Goal: Task Accomplishment & Management: Use online tool/utility

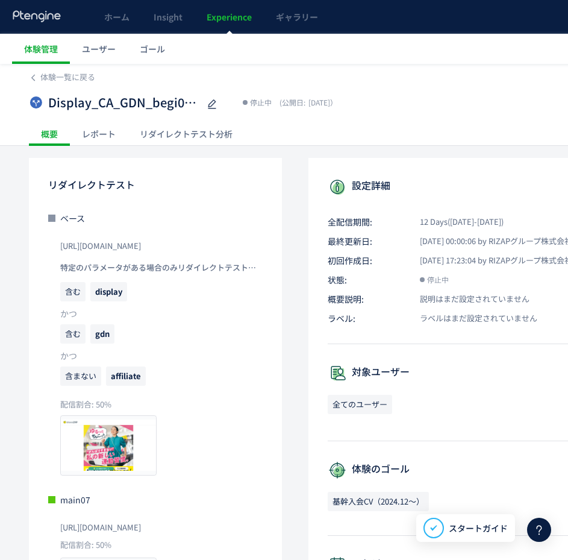
click at [228, 25] on link "Experience" at bounding box center [229, 17] width 69 height 34
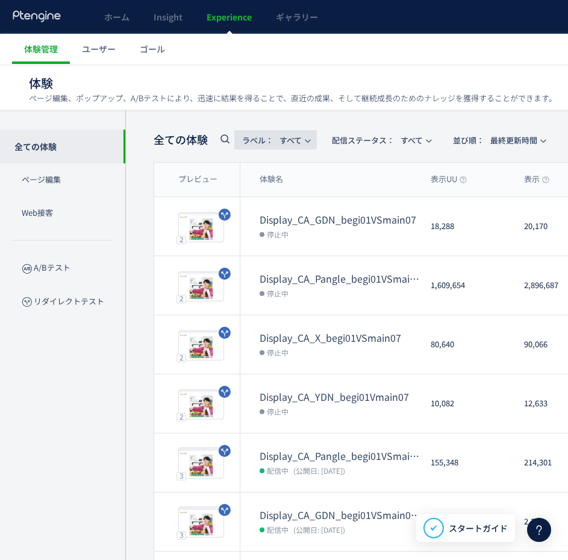
click at [300, 142] on span "ラベル： すべて" at bounding box center [272, 140] width 60 height 20
click at [378, 132] on span "配信ステータス​： すべて" at bounding box center [377, 140] width 91 height 20
click at [383, 190] on li "配信中" at bounding box center [384, 195] width 49 height 22
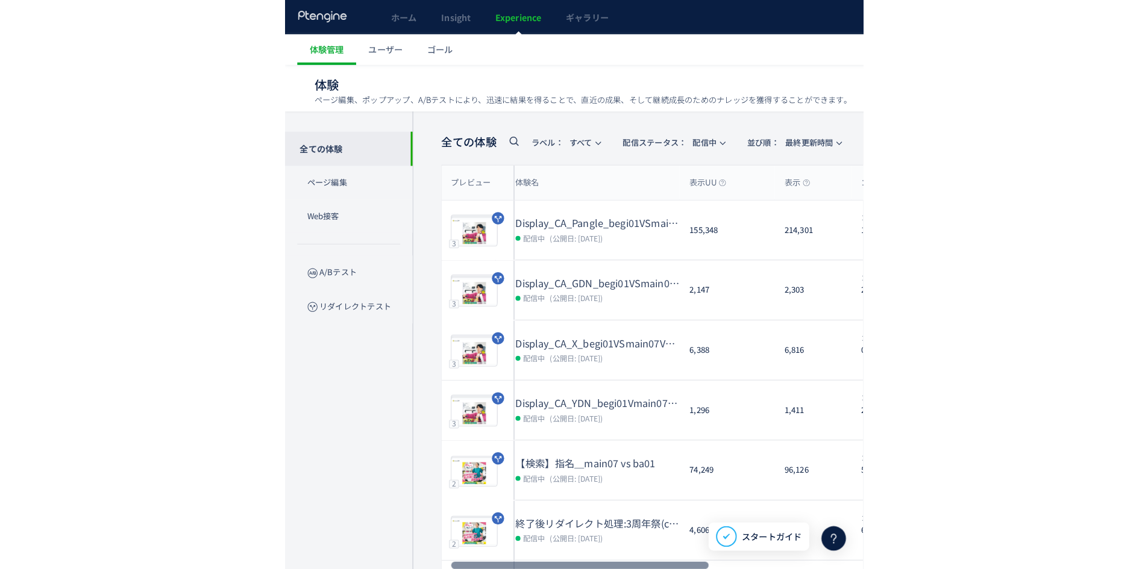
scroll to position [0, 18]
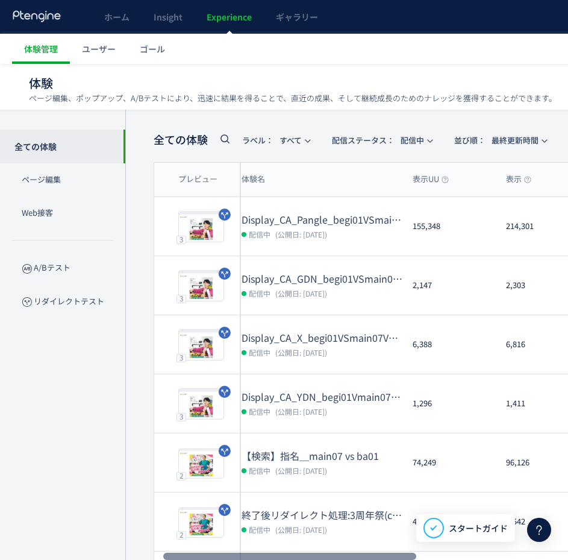
drag, startPoint x: 309, startPoint y: 554, endPoint x: 317, endPoint y: 549, distance: 9.2
click at [317, 553] on div at bounding box center [289, 556] width 253 height 7
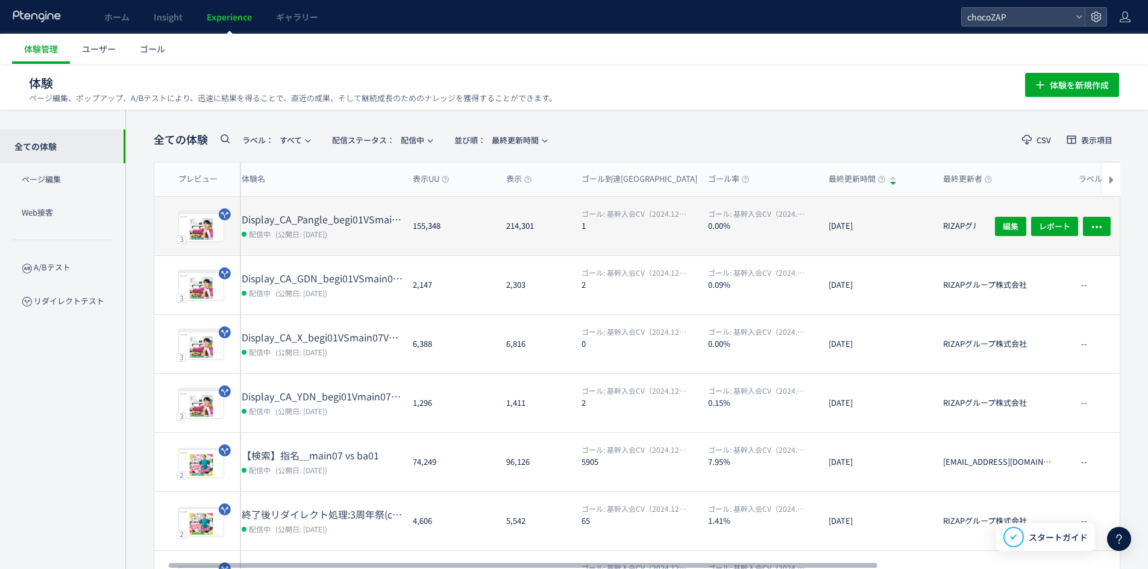
click at [374, 237] on dd "配信中 (公開日: [DATE])" at bounding box center [323, 234] width 162 height 16
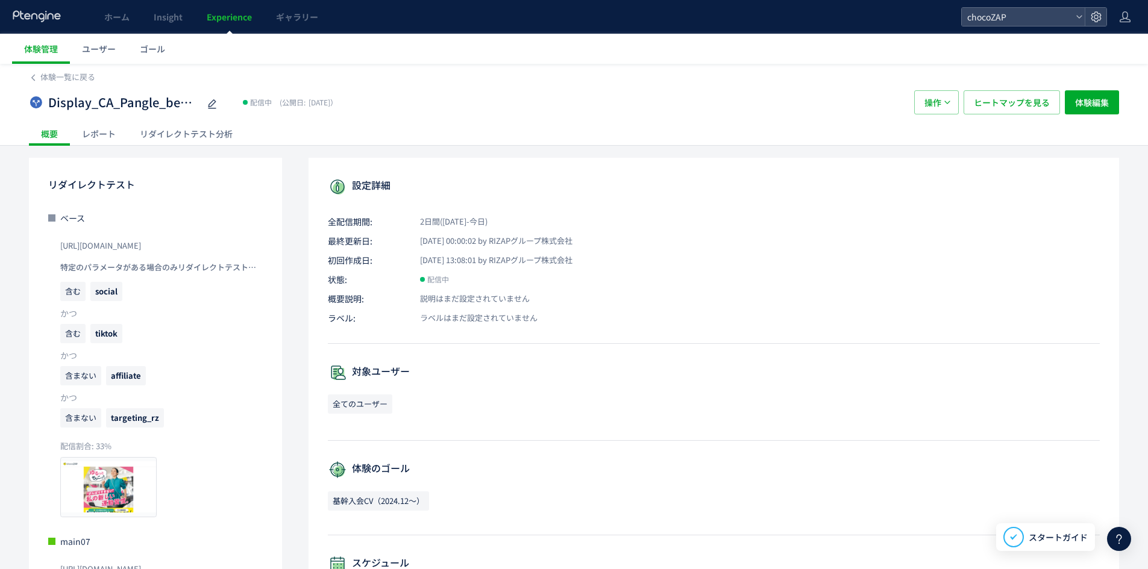
click at [179, 128] on div "リダイレクトテスト分析" at bounding box center [186, 134] width 117 height 24
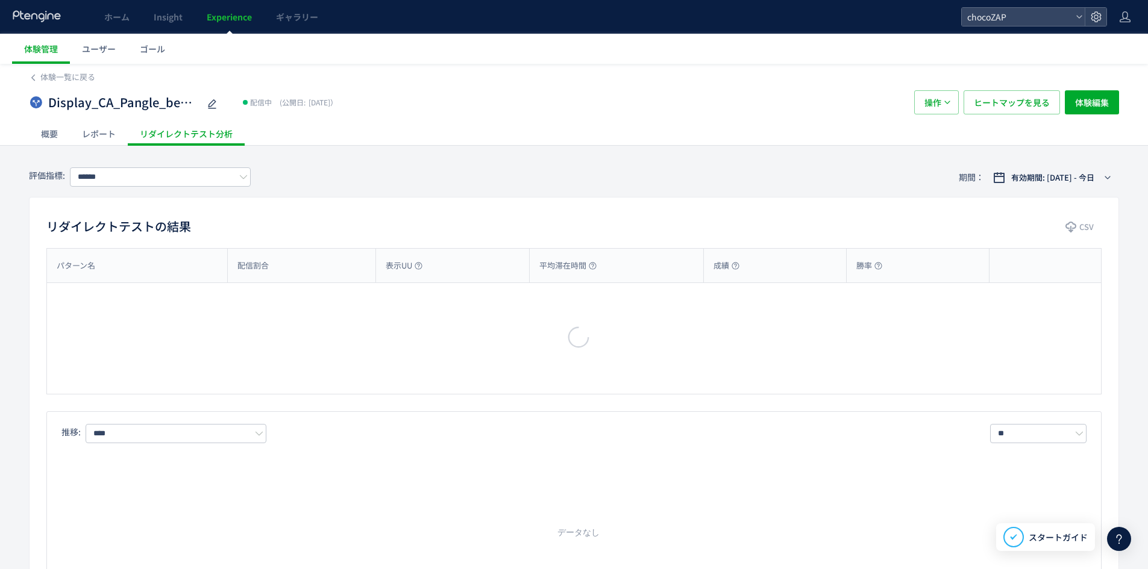
type input "**********"
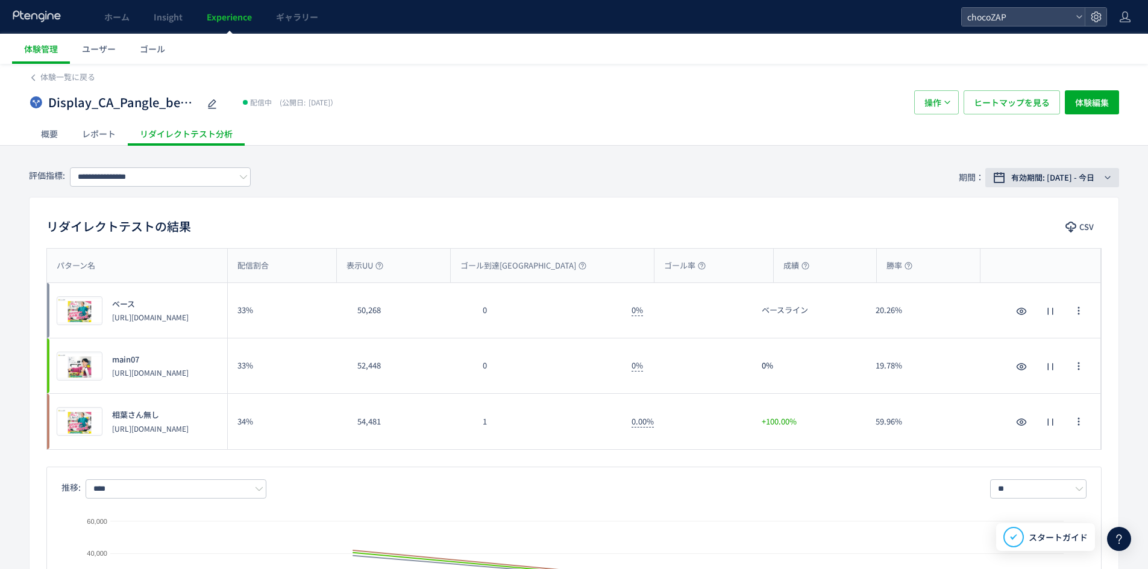
click at [568, 182] on span "有効期間: [DATE] - 今日" at bounding box center [1052, 178] width 83 height 12
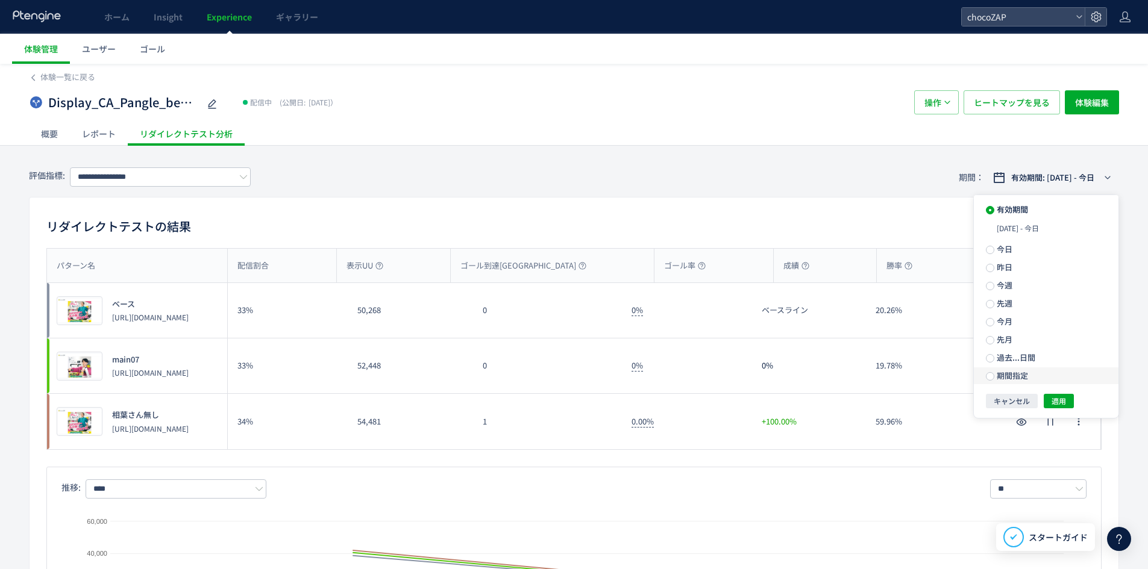
click at [568, 372] on label "期間指定" at bounding box center [1046, 376] width 145 height 17
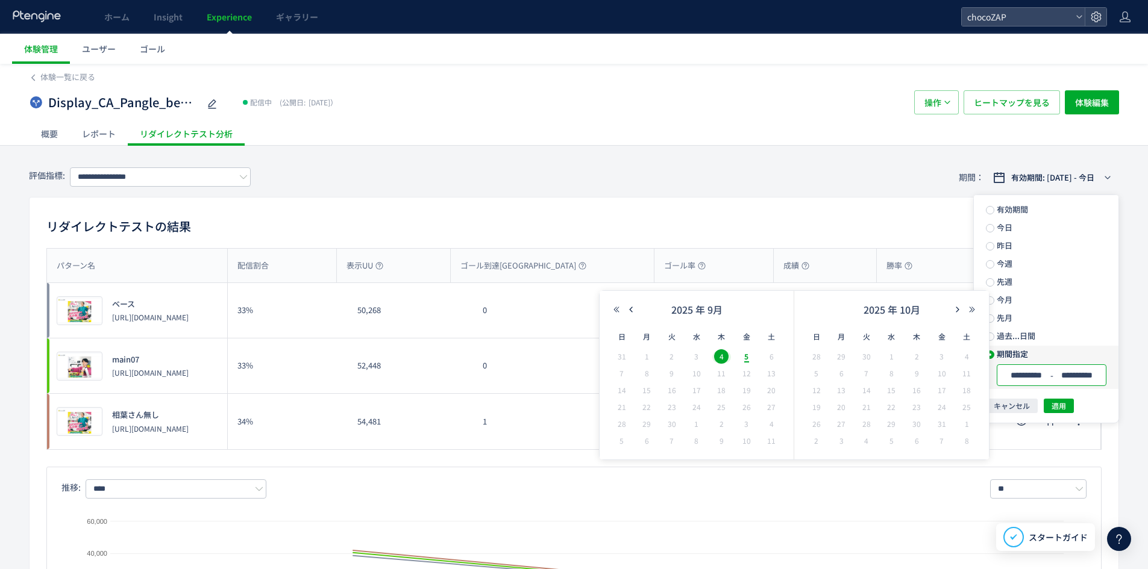
click at [568, 380] on input "**********" at bounding box center [1077, 375] width 45 height 9
click at [568, 406] on span "適用" at bounding box center [1059, 406] width 14 height 14
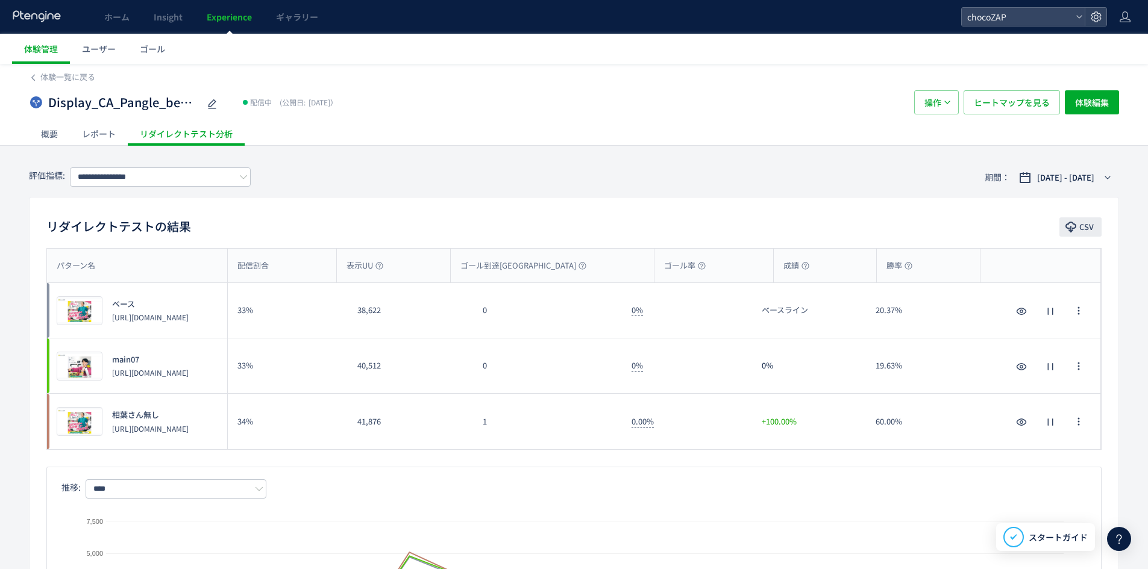
click at [568, 223] on span "CSV" at bounding box center [1086, 227] width 14 height 19
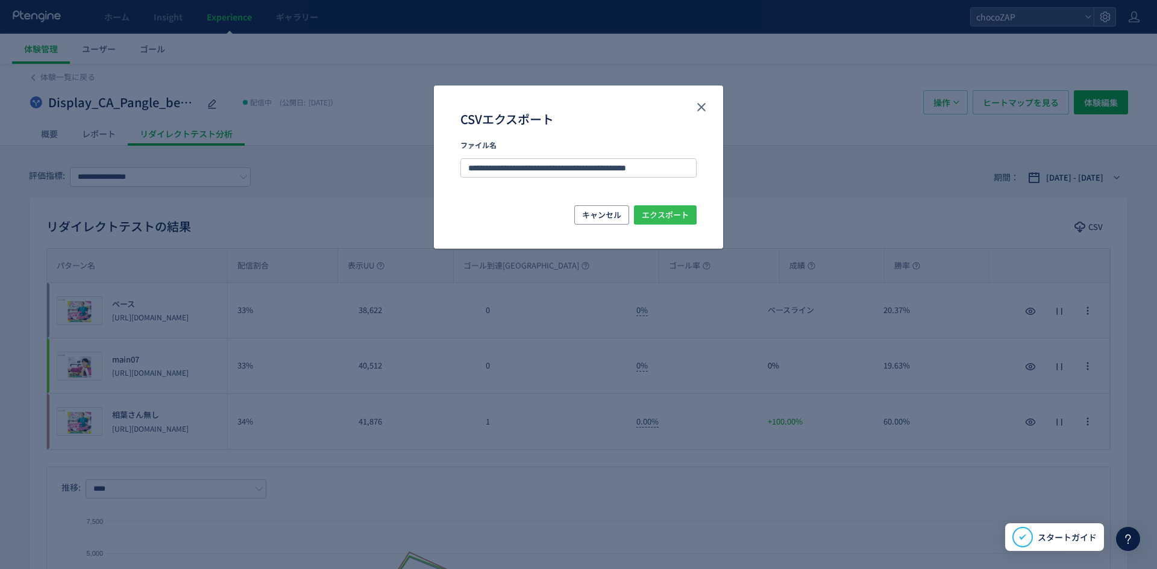
click at [568, 215] on span "エクスポート" at bounding box center [665, 214] width 47 height 19
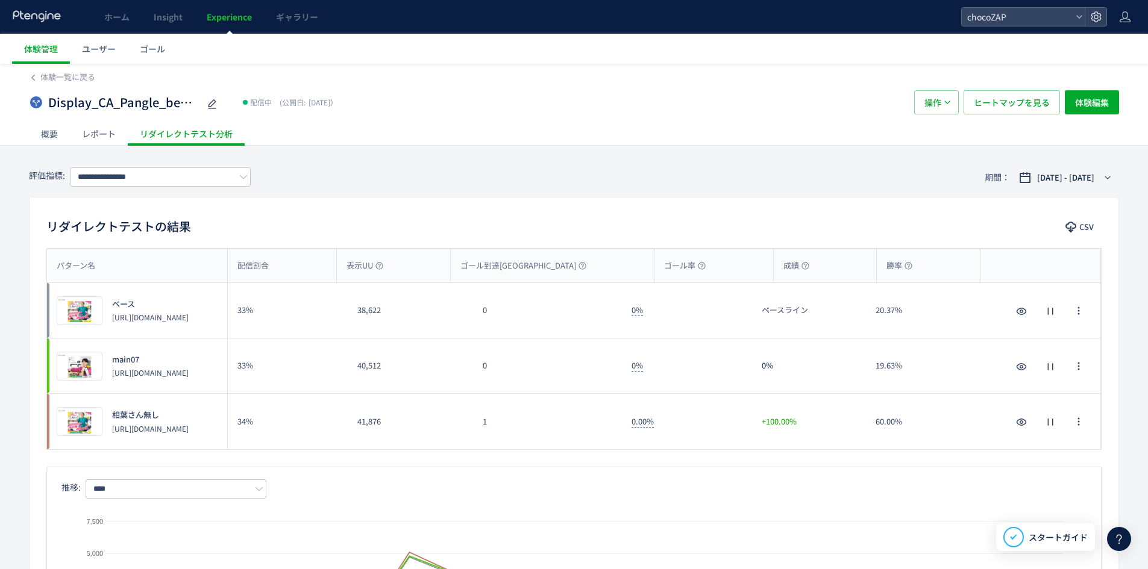
click at [102, 71] on div "体験一覧に戻る" at bounding box center [574, 73] width 1090 height 19
click at [93, 75] on span "体験一覧に戻る" at bounding box center [67, 76] width 55 height 11
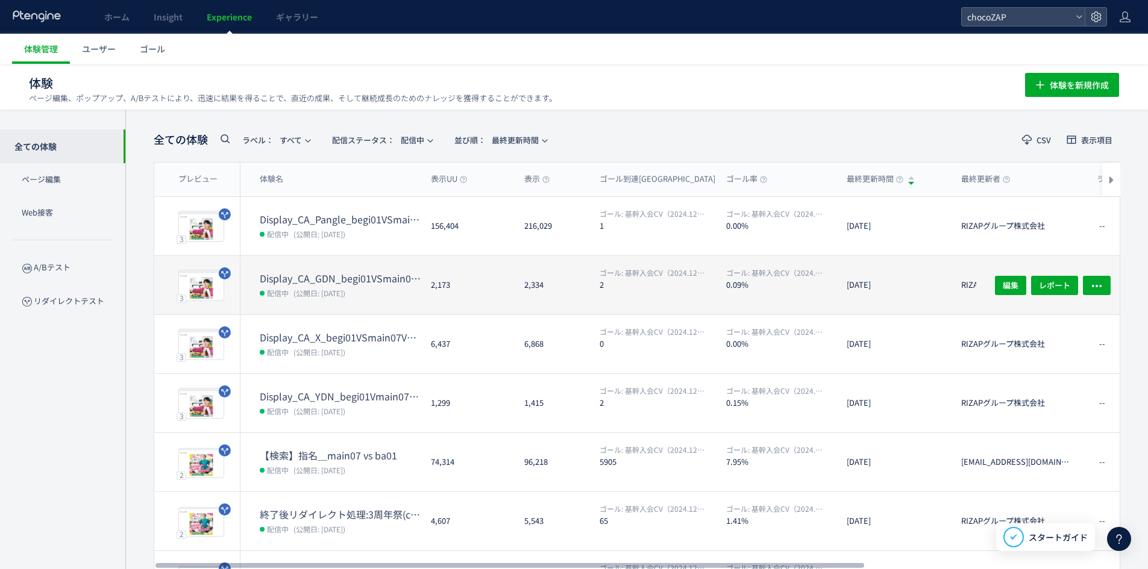
click at [312, 306] on dl "Display_CA_GDN_begi01VSmain07VSmain07a 配信中 (公開日: [DATE])" at bounding box center [341, 293] width 162 height 43
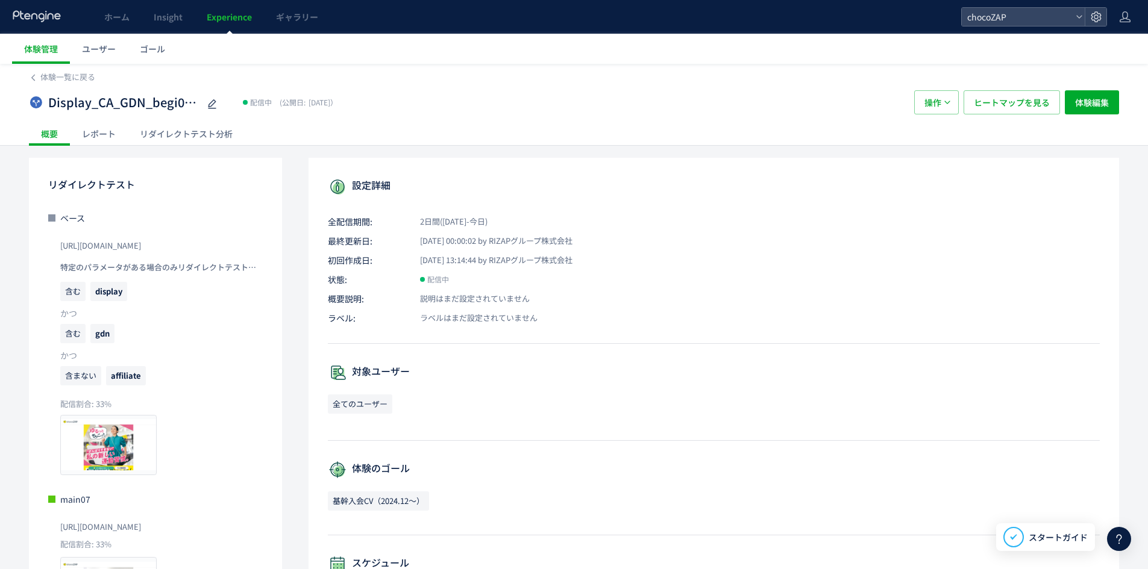
click at [181, 134] on div "リダイレクトテスト分析" at bounding box center [186, 134] width 117 height 24
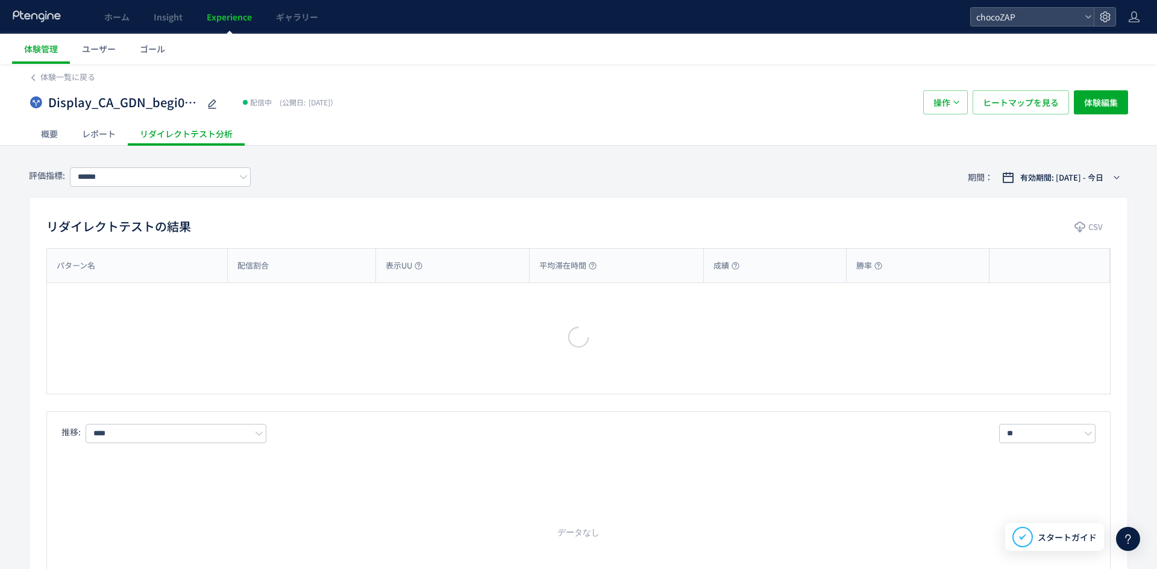
type input "**********"
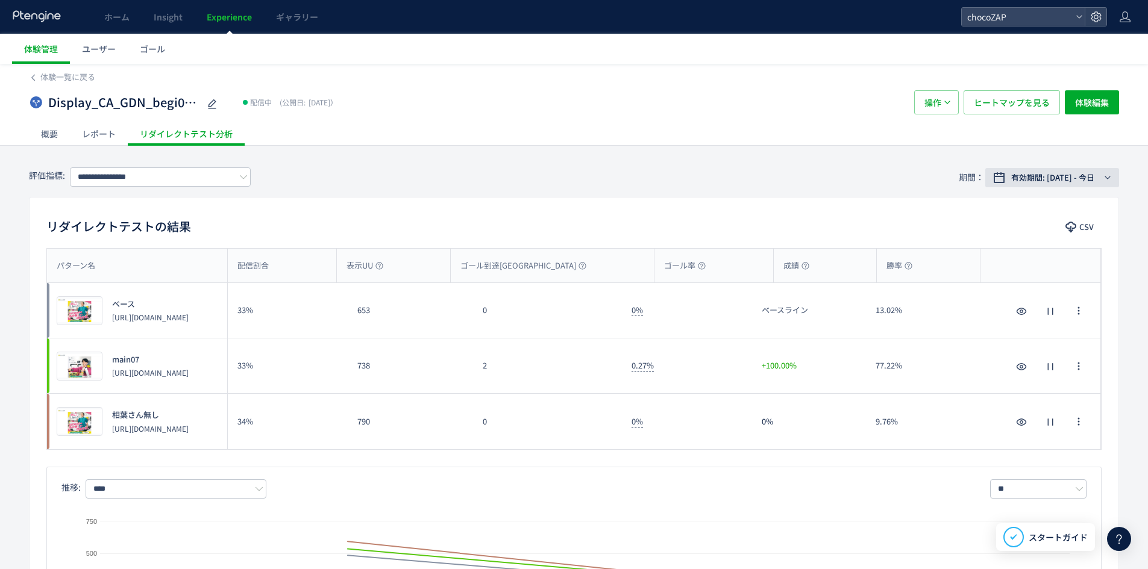
click at [568, 175] on span "有効期間: [DATE] - 今日" at bounding box center [1052, 178] width 83 height 12
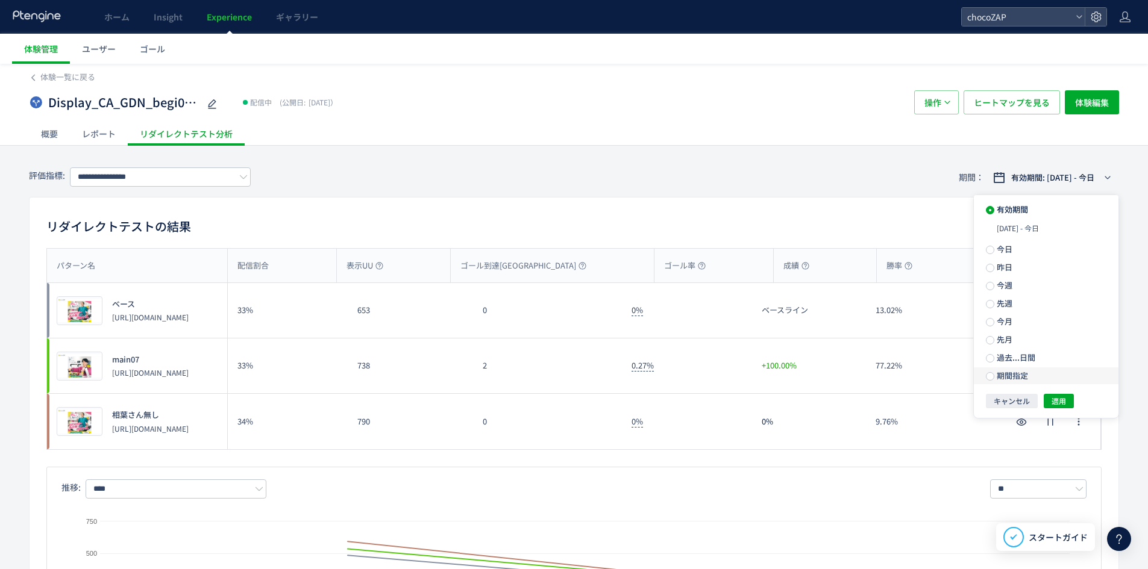
click at [568, 372] on span "期間指定" at bounding box center [1011, 375] width 34 height 11
click at [568, 398] on div "**********" at bounding box center [1046, 304] width 145 height 218
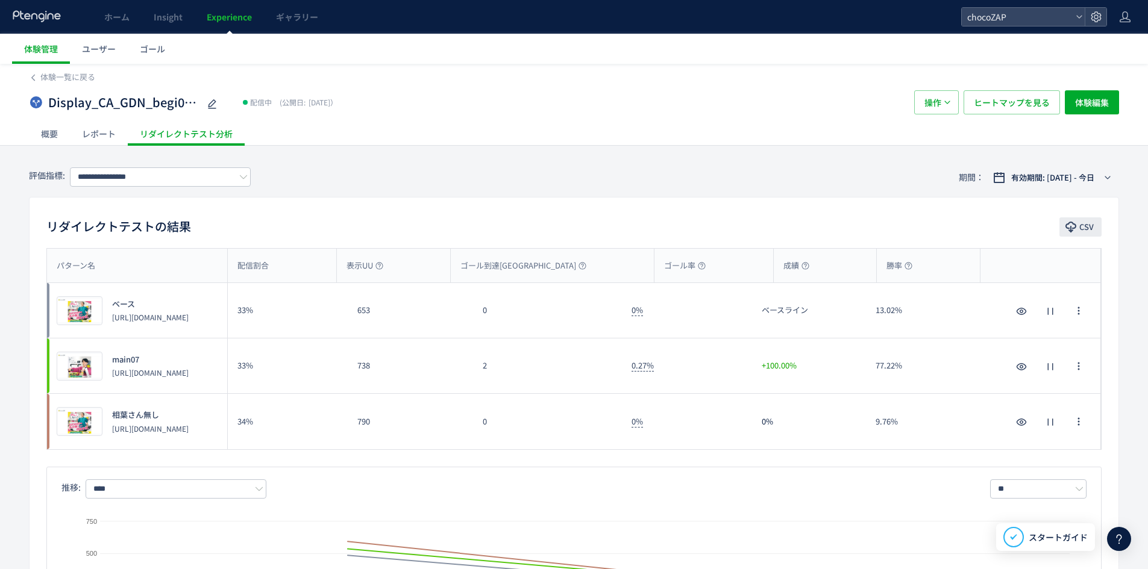
drag, startPoint x: 1081, startPoint y: 206, endPoint x: 1077, endPoint y: 230, distance: 23.9
click at [568, 210] on div "リダイレクトテストの結果 CSV パターン名 配信割合 表示UU ゴール到達UU ゴール率 成績 勝率 パターン名 プレビュー ベース [URL][DOMAI…" at bounding box center [574, 438] width 1090 height 482
click at [568, 230] on button "CSV" at bounding box center [1080, 227] width 42 height 19
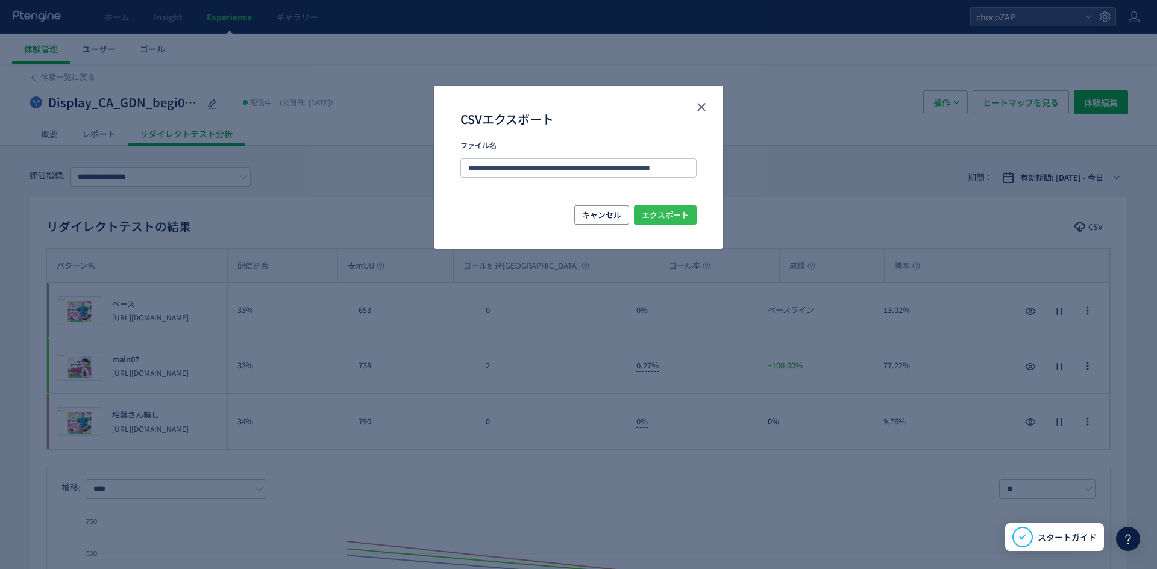
click at [568, 220] on button "エクスポート" at bounding box center [665, 214] width 63 height 19
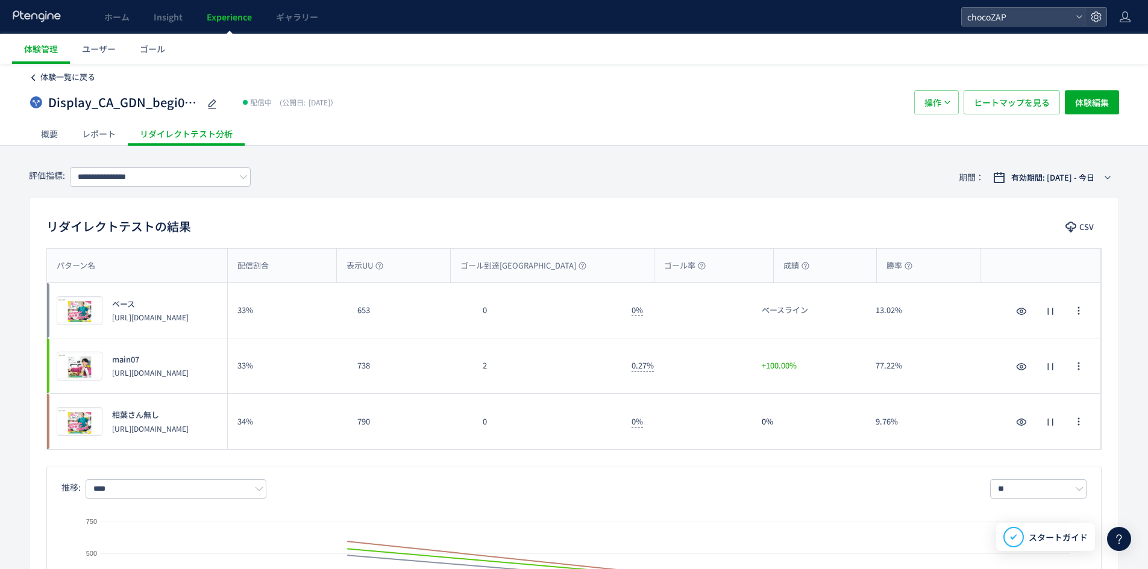
click at [87, 77] on span "体験一覧に戻る" at bounding box center [67, 76] width 55 height 11
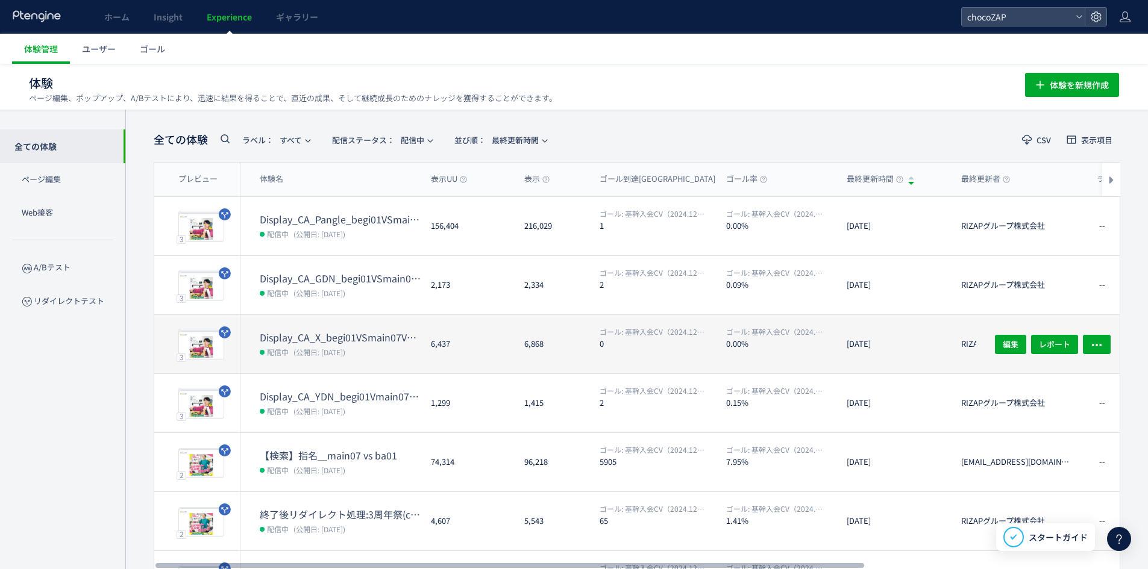
click at [379, 342] on dt "Display_CA_X_begi01VSmain07VSmain07a" at bounding box center [341, 338] width 162 height 14
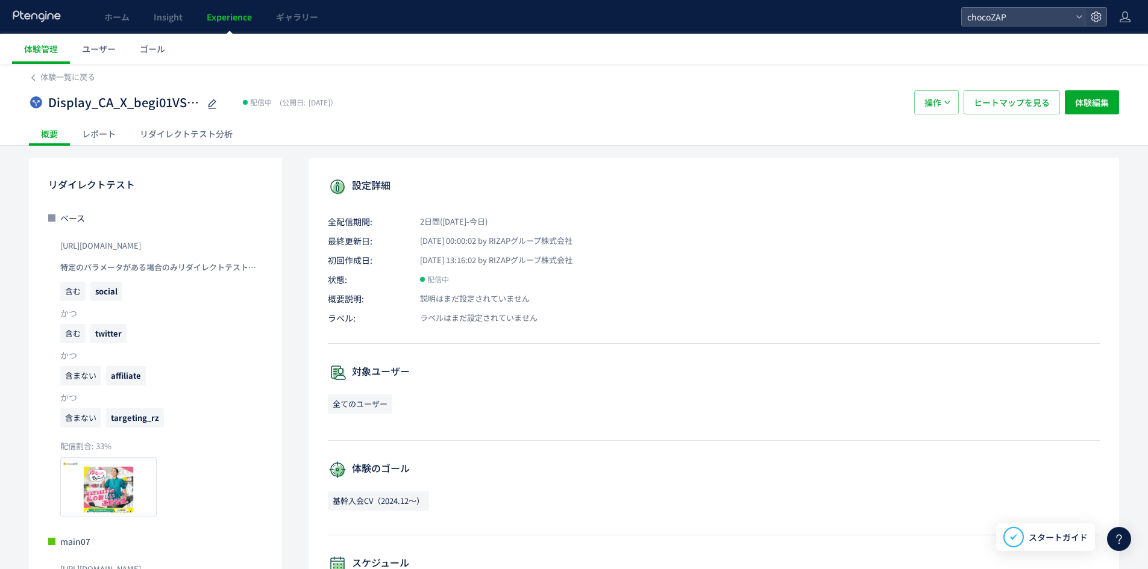
click at [205, 137] on div "リダイレクトテスト分析" at bounding box center [186, 134] width 117 height 24
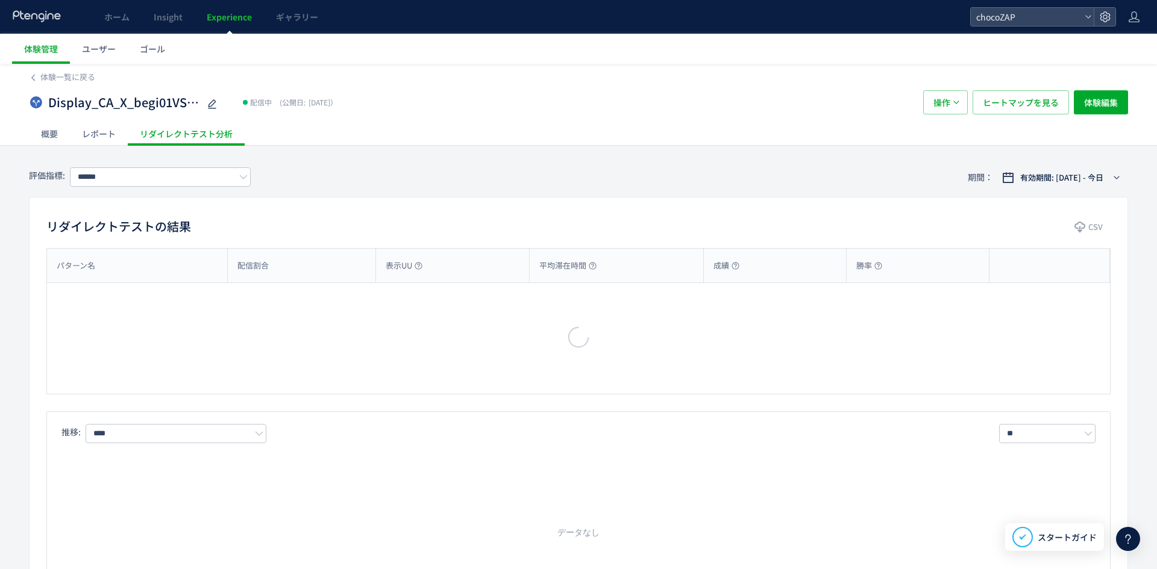
type input "**********"
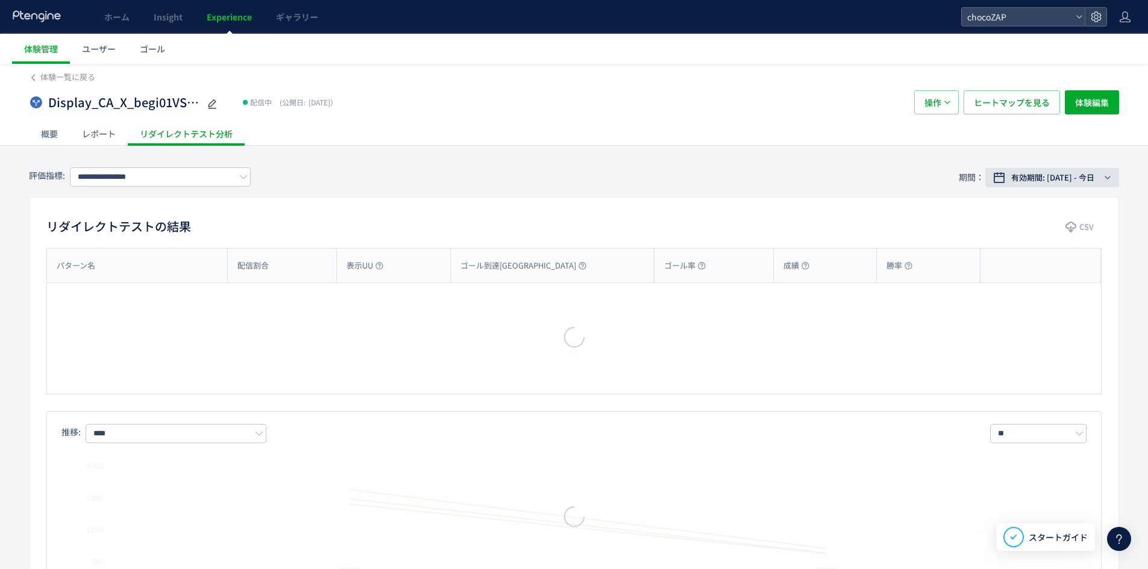
click at [568, 171] on button "有効期間: [DATE] - 今日" at bounding box center [1052, 177] width 134 height 19
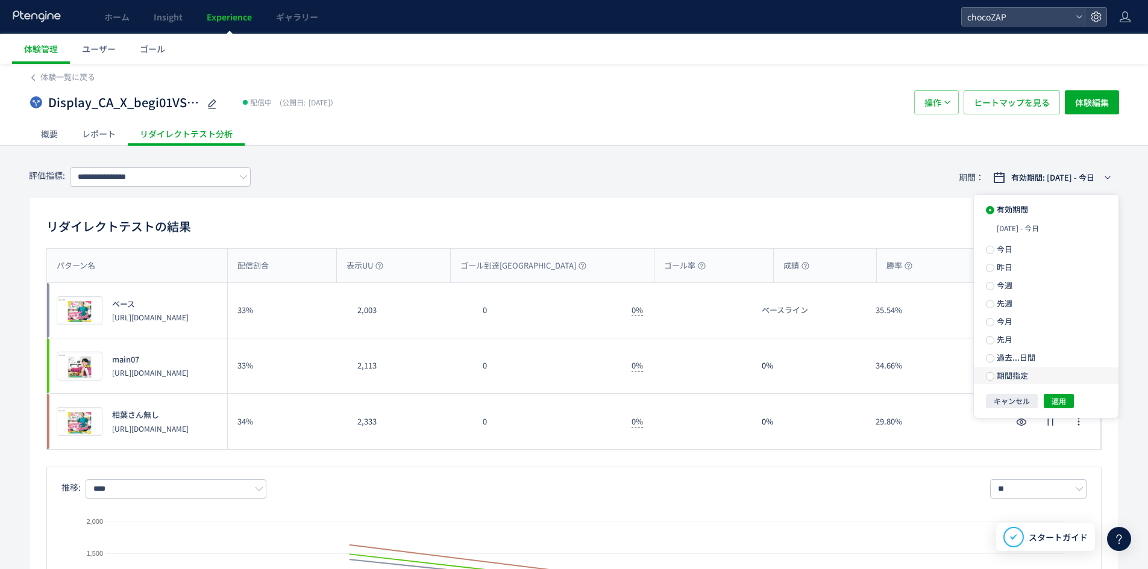
click at [568, 376] on span "期間指定" at bounding box center [1011, 375] width 34 height 11
click at [568, 406] on button "適用" at bounding box center [1059, 406] width 30 height 14
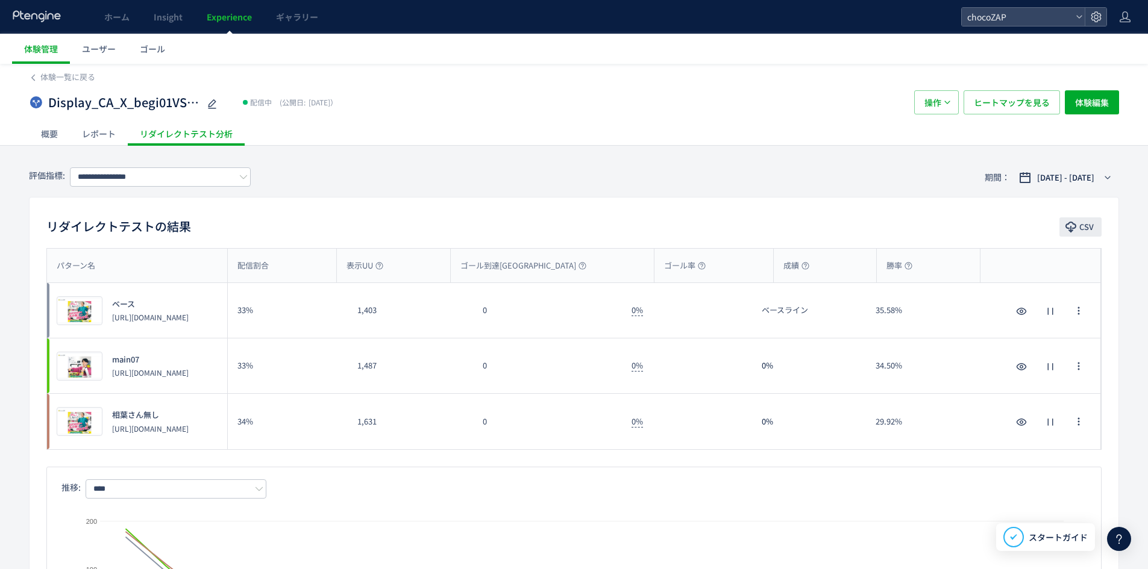
click at [568, 232] on span "CSV" at bounding box center [1086, 227] width 14 height 19
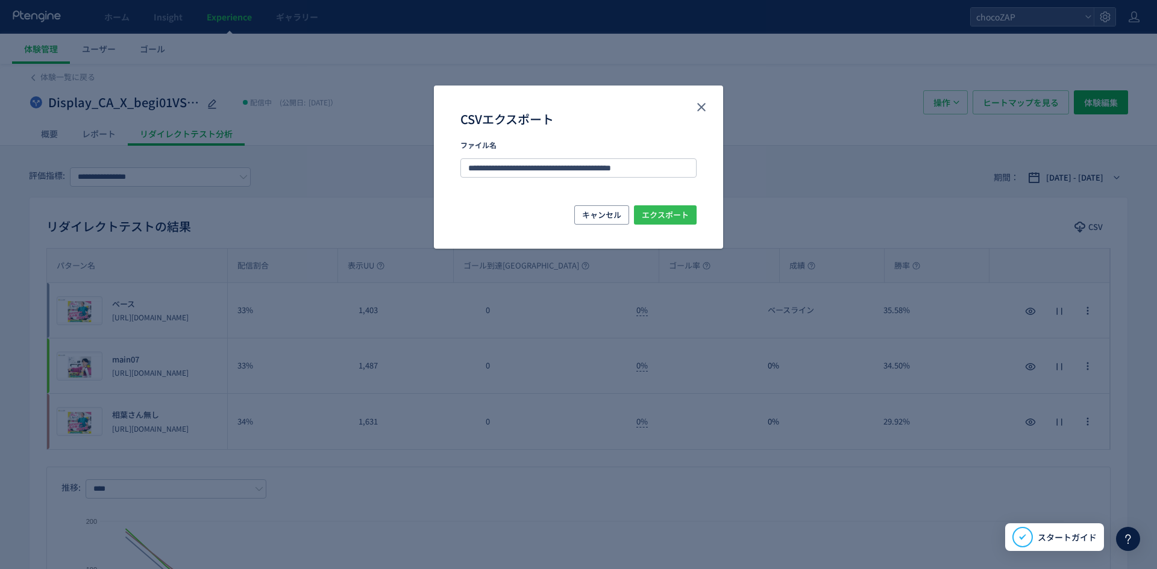
click at [568, 218] on span "エクスポート" at bounding box center [665, 214] width 47 height 19
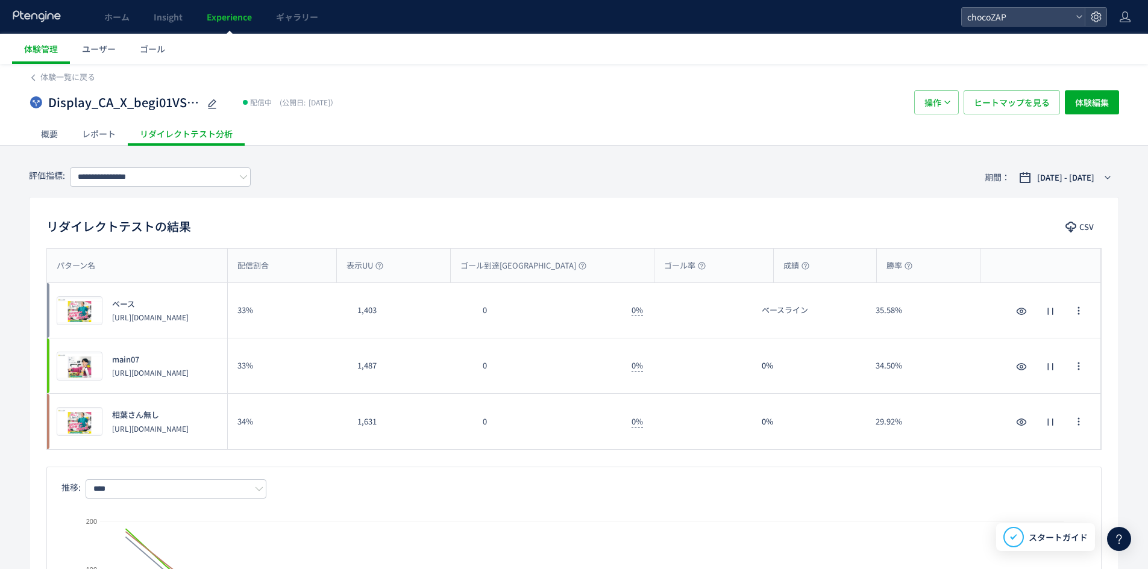
drag, startPoint x: 121, startPoint y: 79, endPoint x: 103, endPoint y: 83, distance: 18.4
click at [116, 83] on div "体験一覧に戻る" at bounding box center [574, 73] width 1090 height 19
drag, startPoint x: 103, startPoint y: 83, endPoint x: 78, endPoint y: 77, distance: 26.0
click at [103, 82] on div "体験一覧に戻る" at bounding box center [574, 73] width 1090 height 19
click at [78, 77] on span "体験一覧に戻る" at bounding box center [67, 76] width 55 height 11
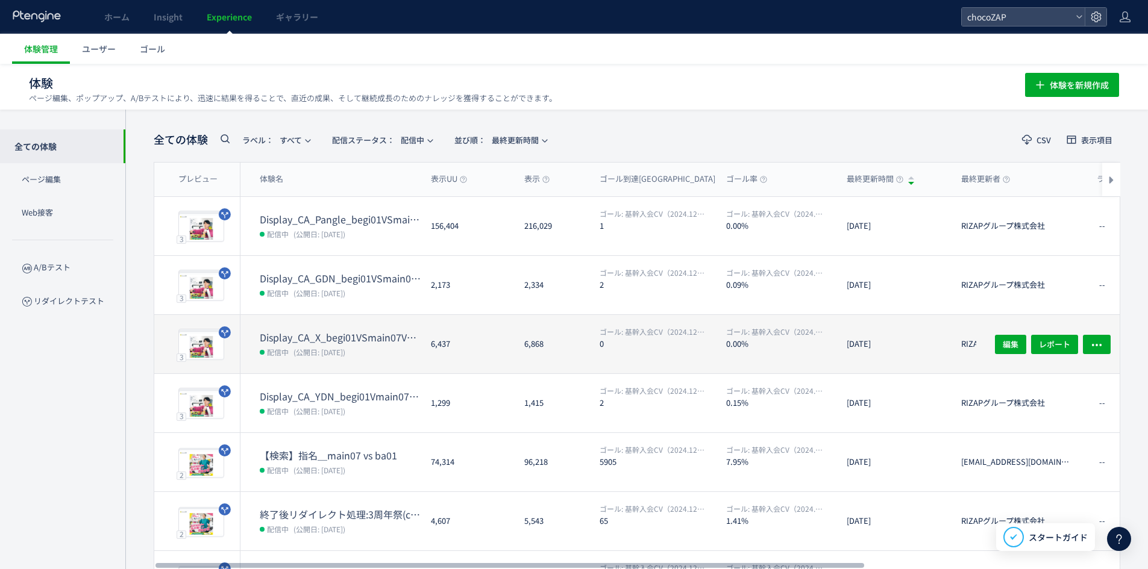
click at [363, 338] on dt "Display_CA_X_begi01VSmain07VSmain07a" at bounding box center [341, 338] width 162 height 14
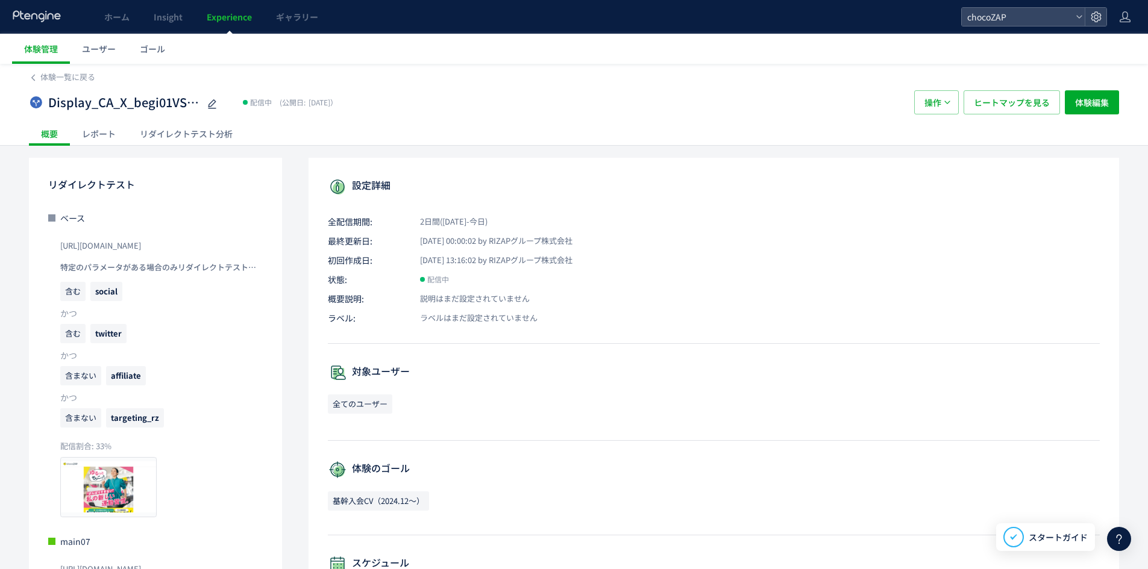
click at [202, 136] on div "リダイレクトテスト分析" at bounding box center [186, 134] width 117 height 24
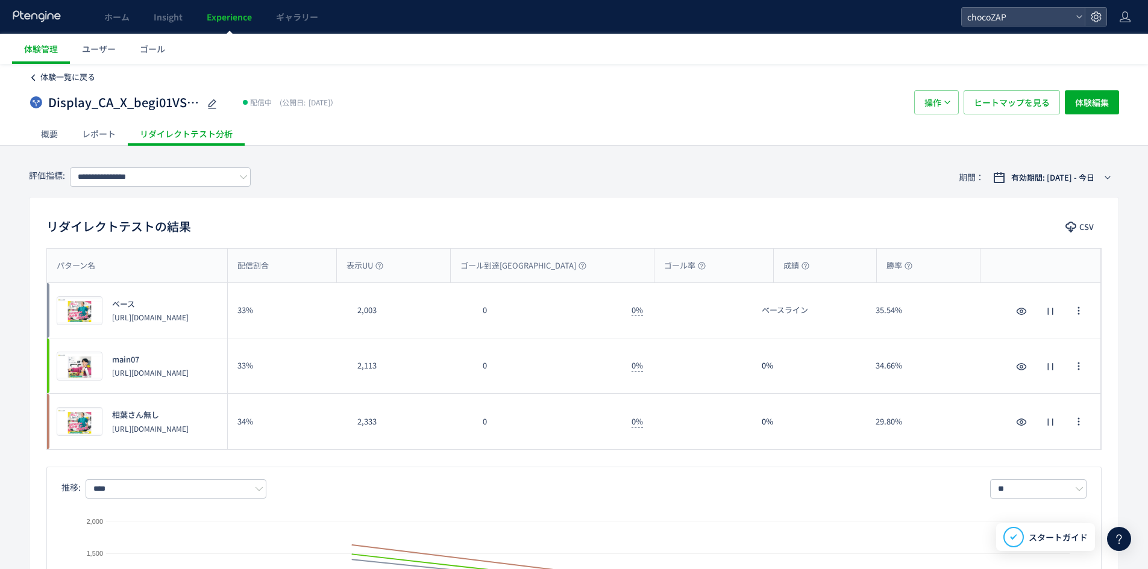
click at [55, 80] on span "体験一覧に戻る" at bounding box center [67, 76] width 55 height 11
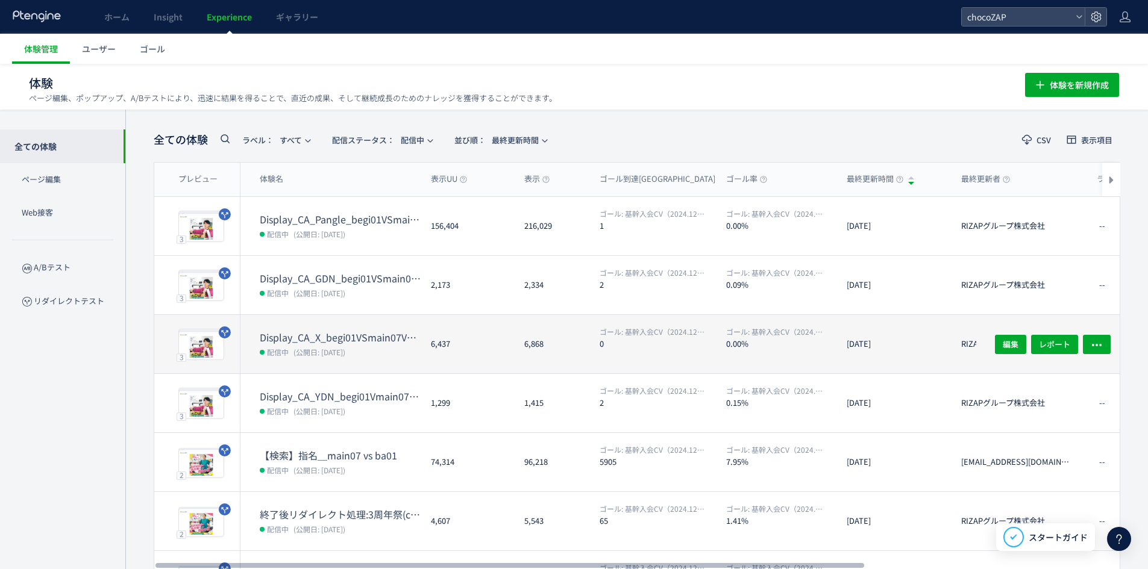
click at [332, 347] on span "(公開日: [DATE])" at bounding box center [319, 352] width 52 height 10
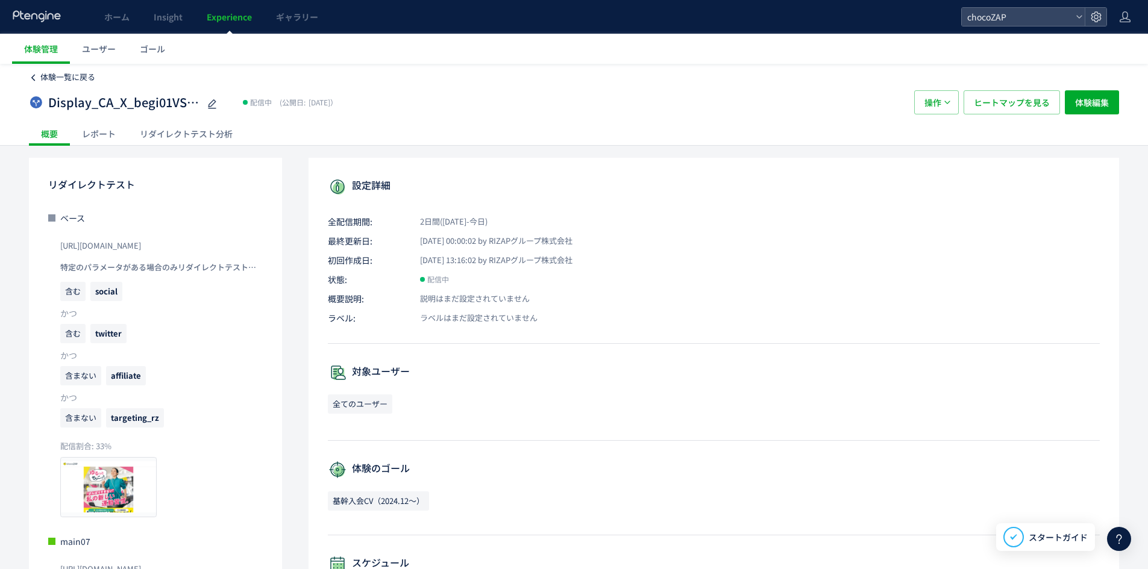
click at [40, 82] on link "体験一覧に戻る" at bounding box center [62, 77] width 66 height 11
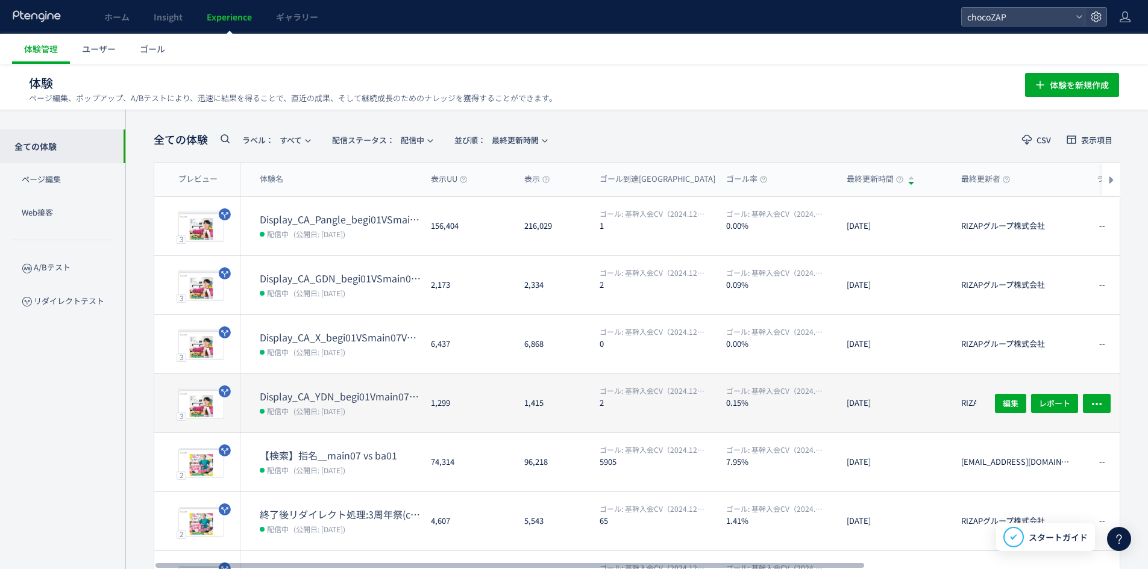
click at [357, 401] on dt "Display_CA_YDN_begi01Vmain07VSmain07a" at bounding box center [341, 397] width 162 height 14
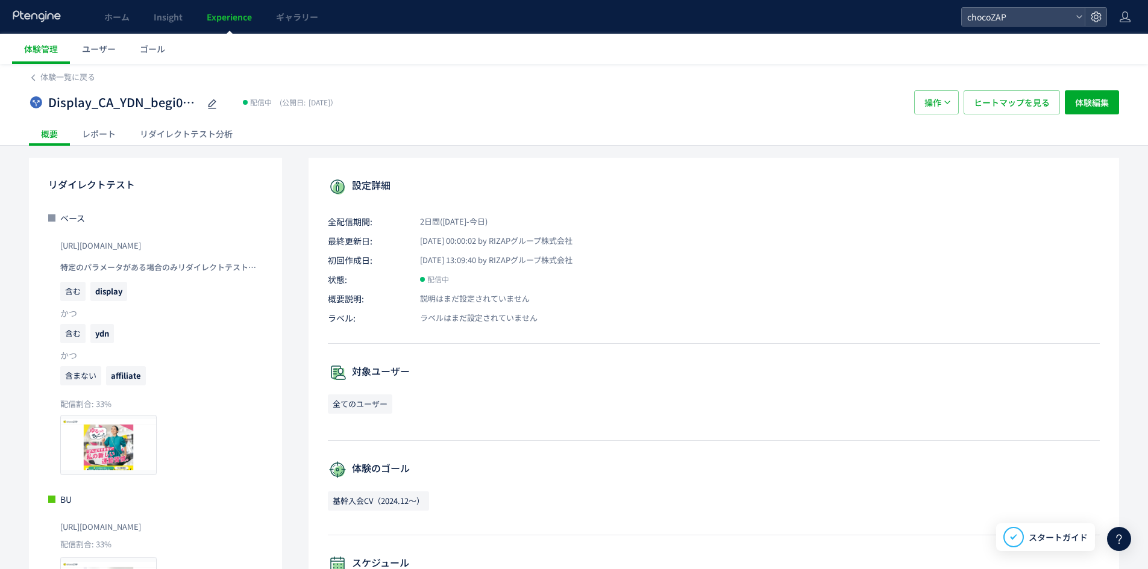
click at [185, 132] on div "リダイレクトテスト分析" at bounding box center [186, 134] width 117 height 24
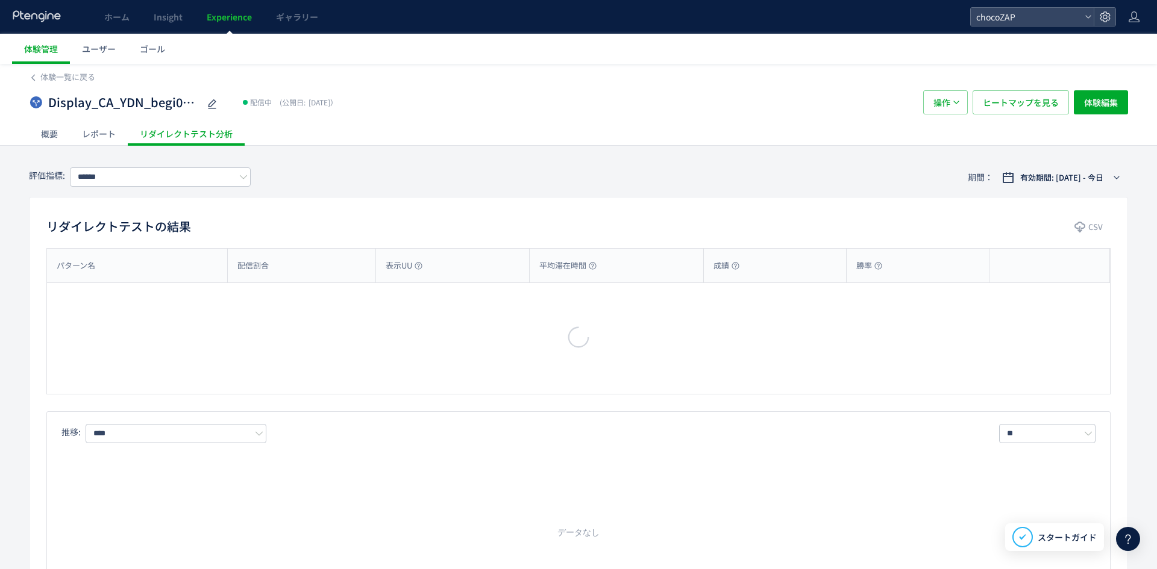
type input "**********"
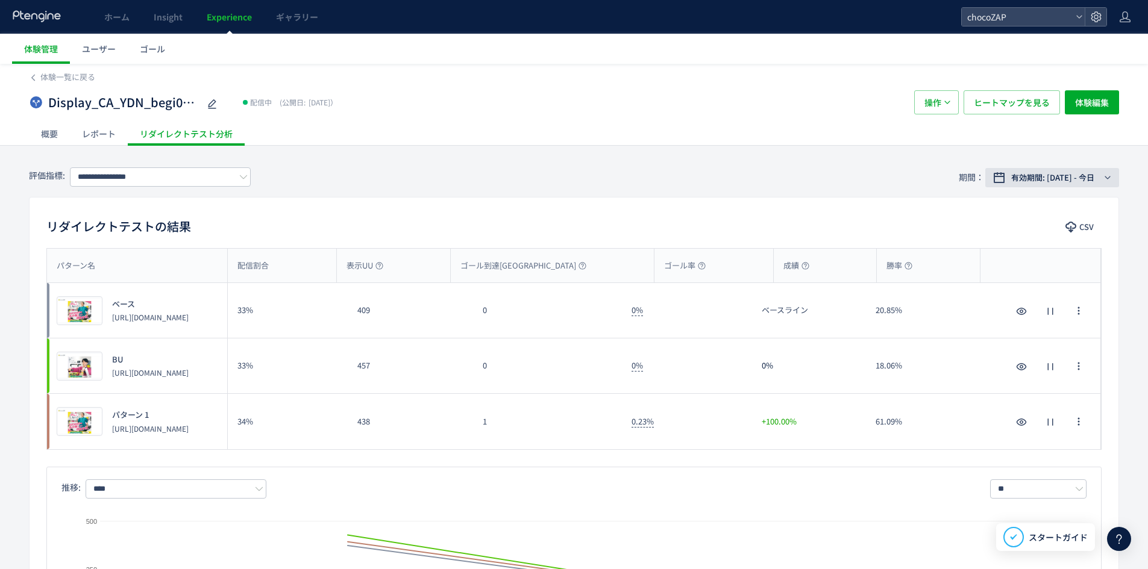
click at [568, 181] on div "有効期間: [DATE] - 今日" at bounding box center [1055, 178] width 94 height 12
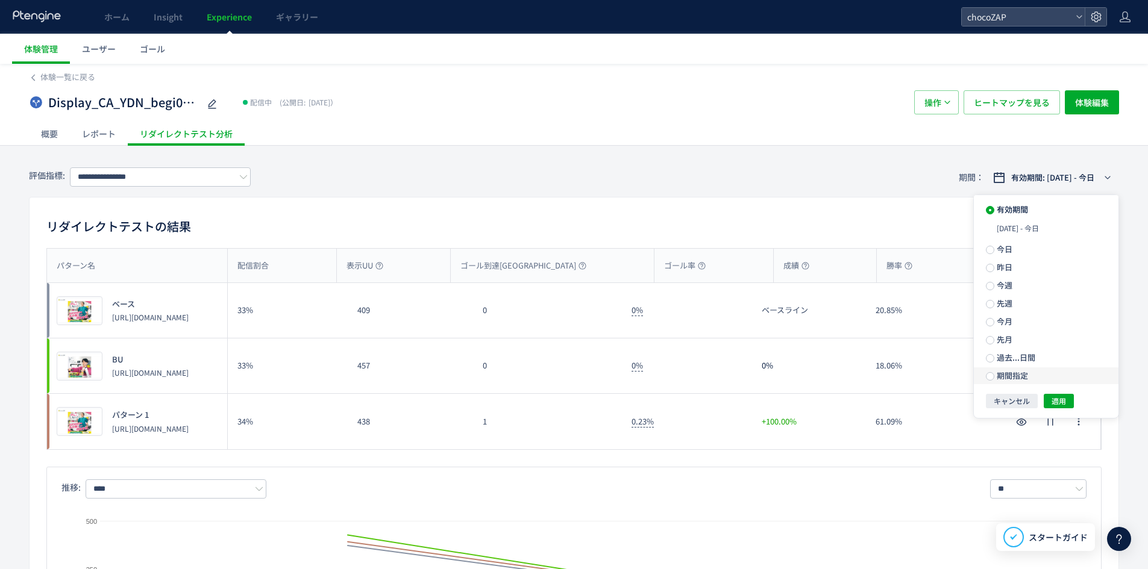
click at [568, 377] on label "期間指定" at bounding box center [1046, 376] width 145 height 17
click at [568, 398] on div "**********" at bounding box center [1046, 304] width 145 height 218
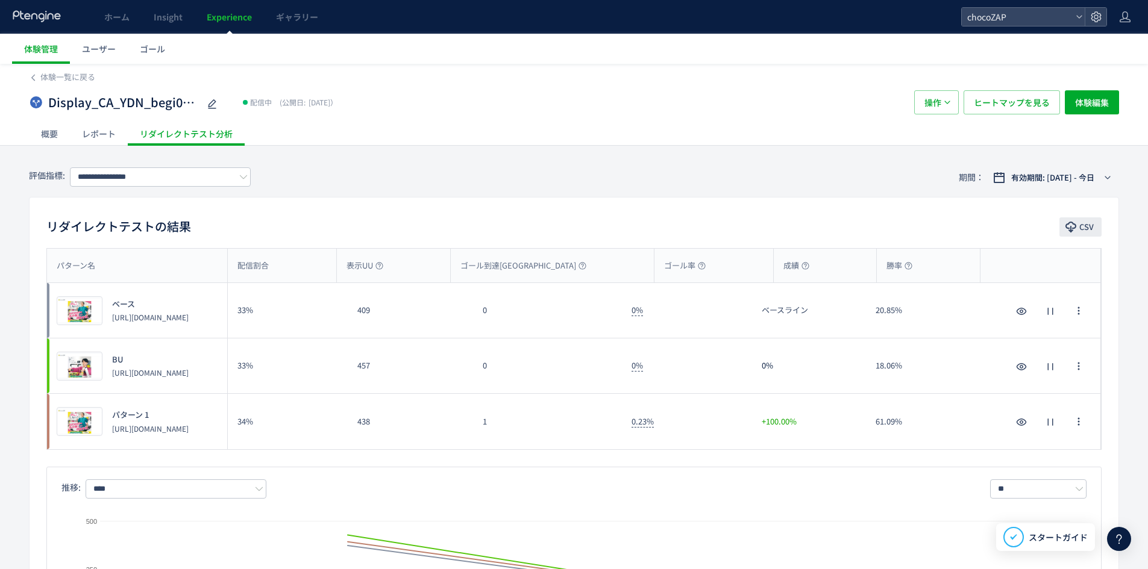
click at [568, 224] on icon "button" at bounding box center [1071, 227] width 12 height 12
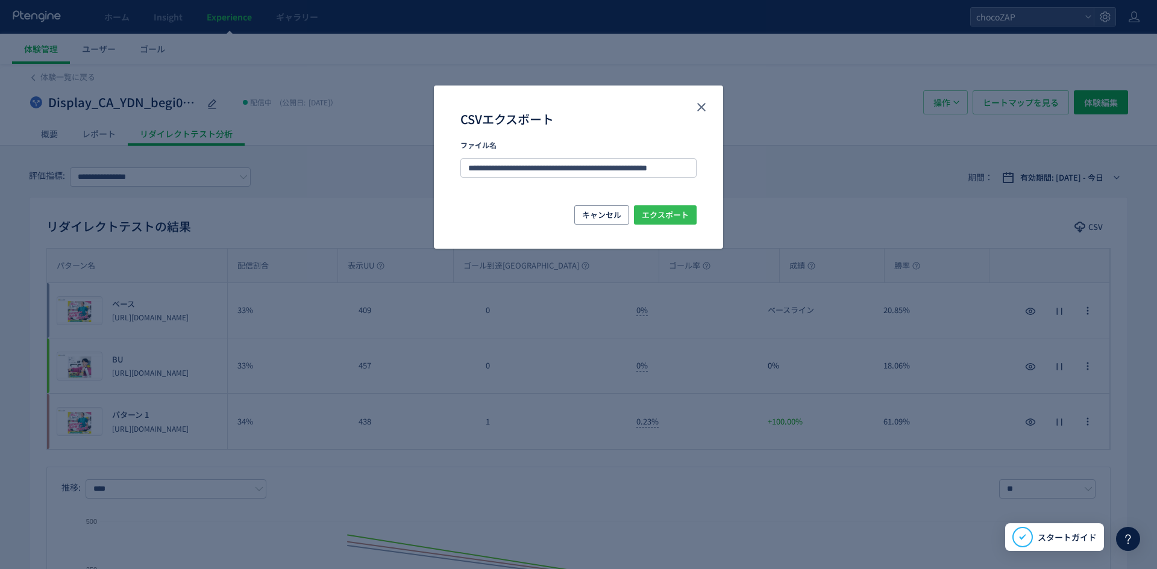
click at [568, 209] on span "エクスポート" at bounding box center [665, 214] width 47 height 19
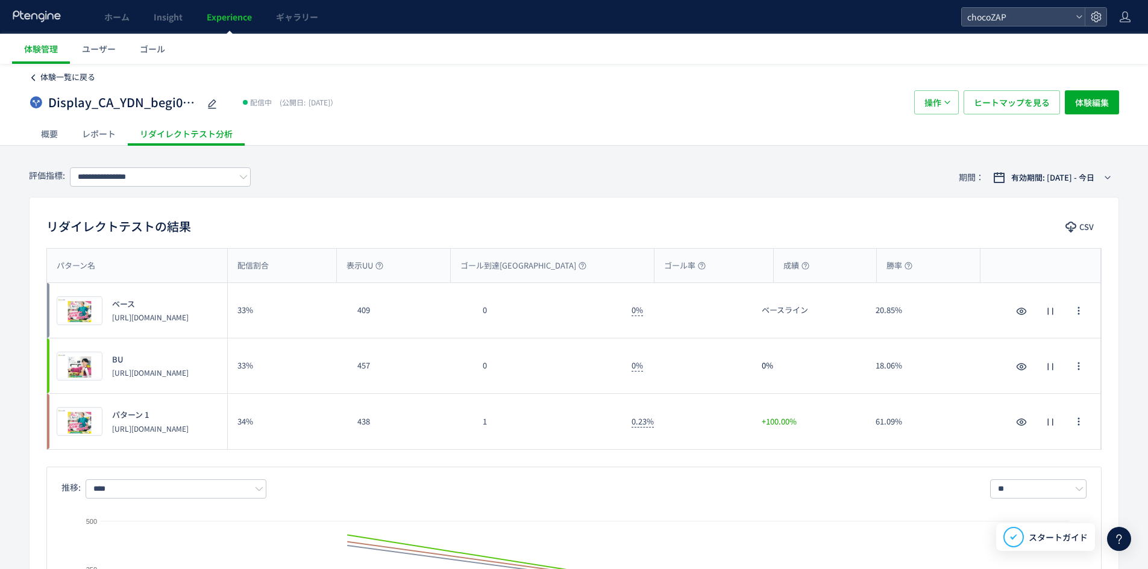
click at [86, 81] on span "体験一覧に戻る" at bounding box center [67, 76] width 55 height 11
